Goal: Check status

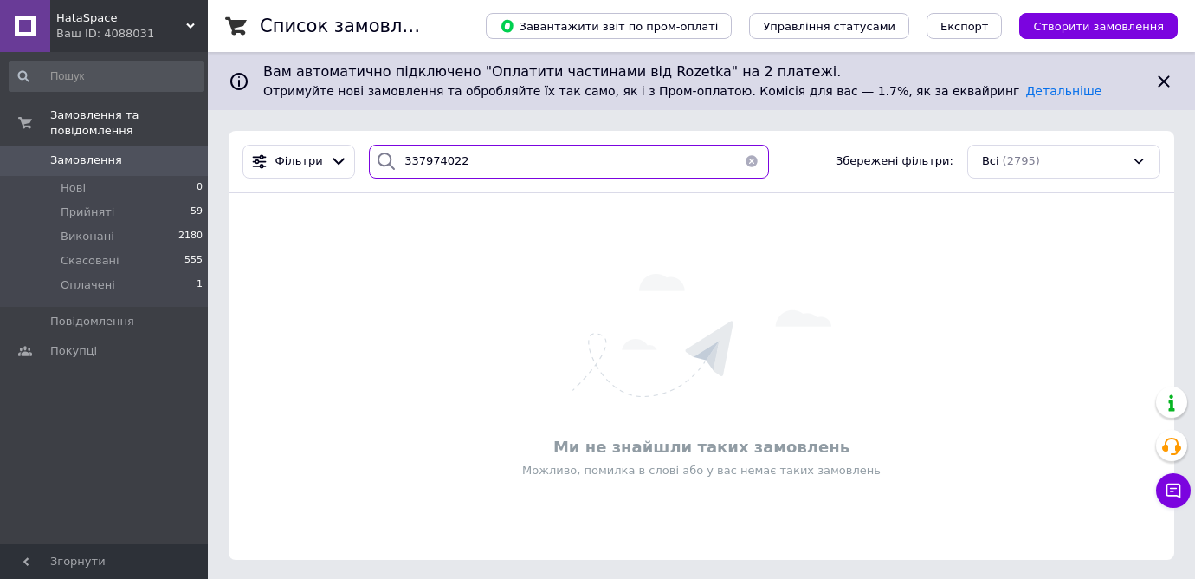
click at [439, 165] on input "337974022" at bounding box center [569, 162] width 400 height 34
paste input "59494474"
type input "359494474"
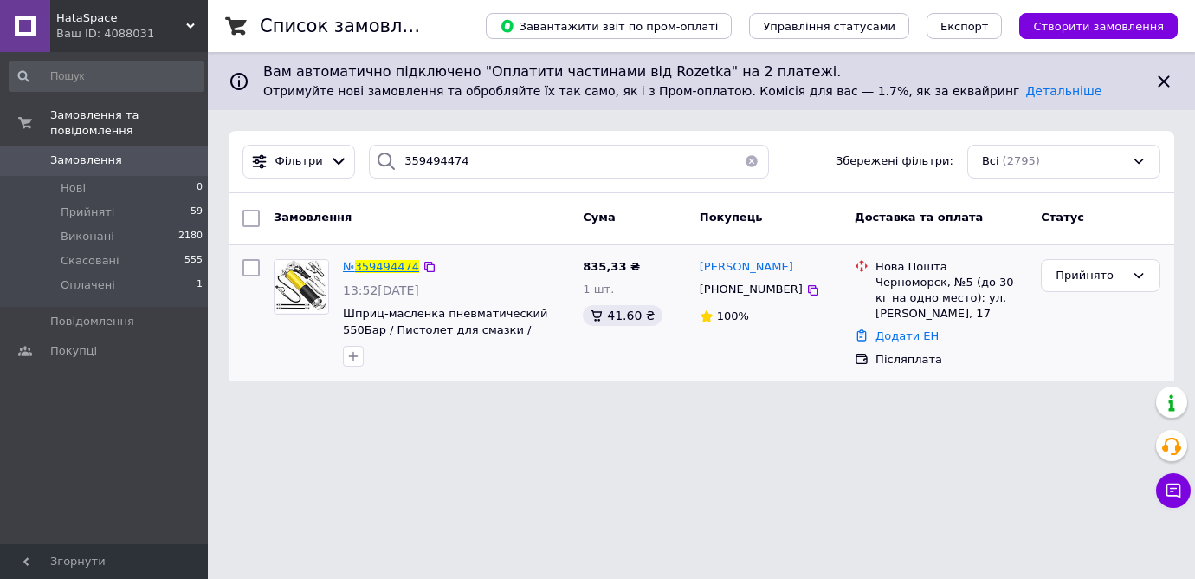
click at [389, 268] on span "359494474" at bounding box center [387, 266] width 64 height 13
